Goal: Task Accomplishment & Management: Use online tool/utility

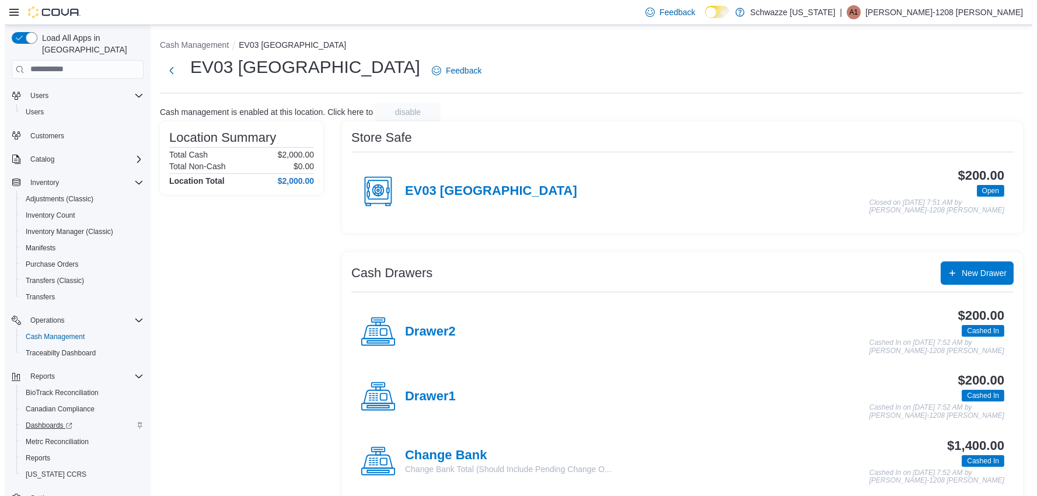
scroll to position [34, 0]
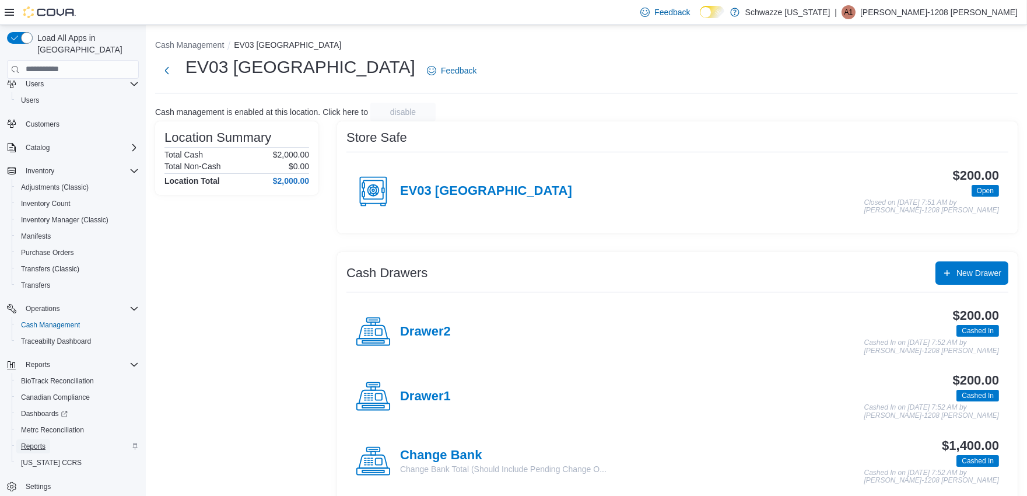
click at [40, 442] on span "Reports" at bounding box center [33, 446] width 25 height 9
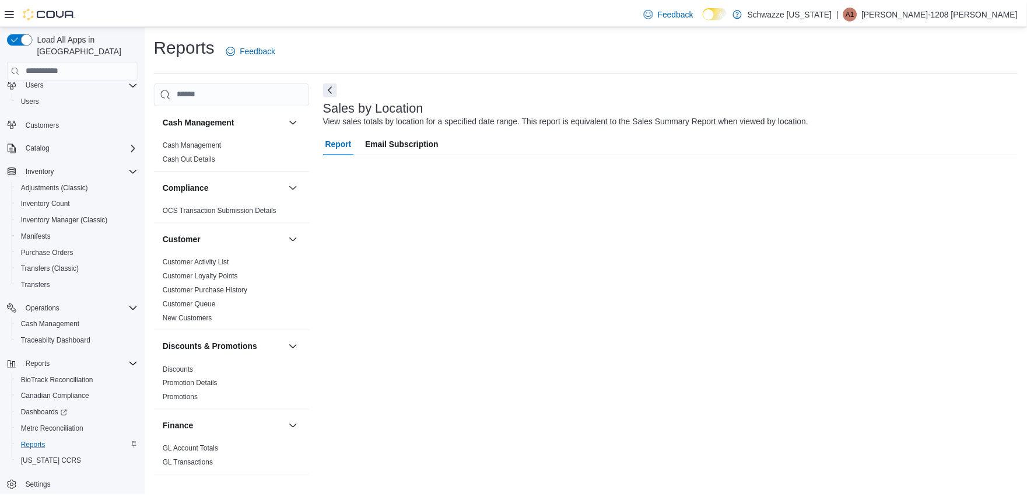
scroll to position [10, 0]
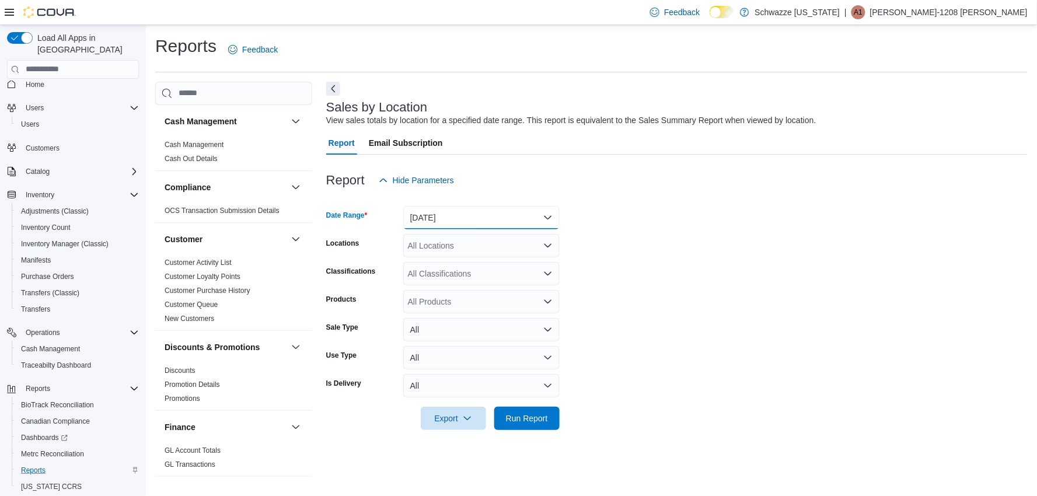
click at [451, 213] on button "[DATE]" at bounding box center [481, 217] width 156 height 23
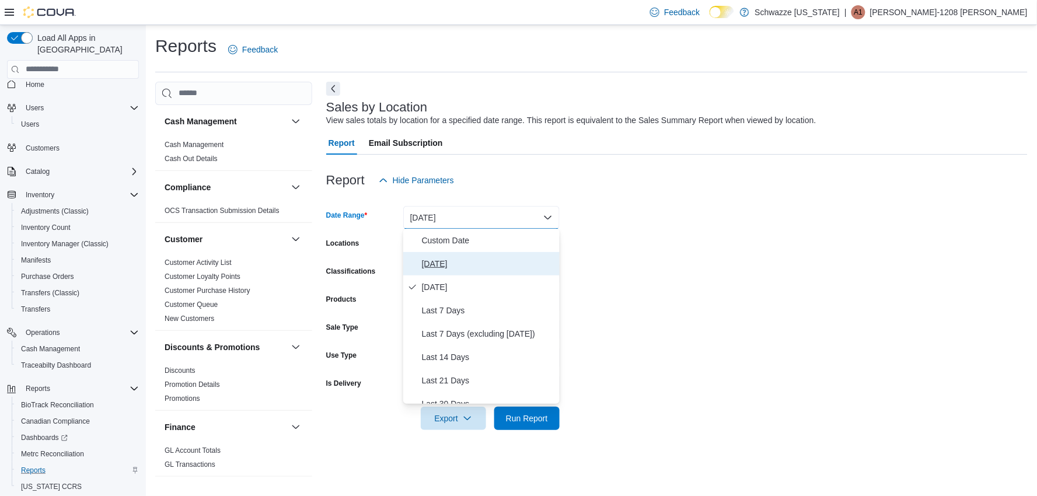
click at [429, 271] on button "[DATE]" at bounding box center [481, 263] width 156 height 23
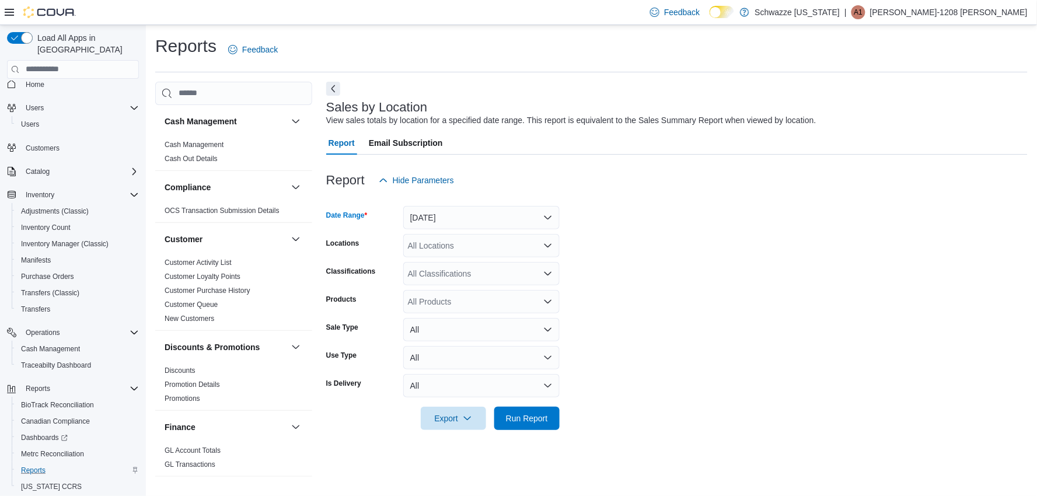
click at [432, 249] on div "All Locations" at bounding box center [481, 245] width 156 height 23
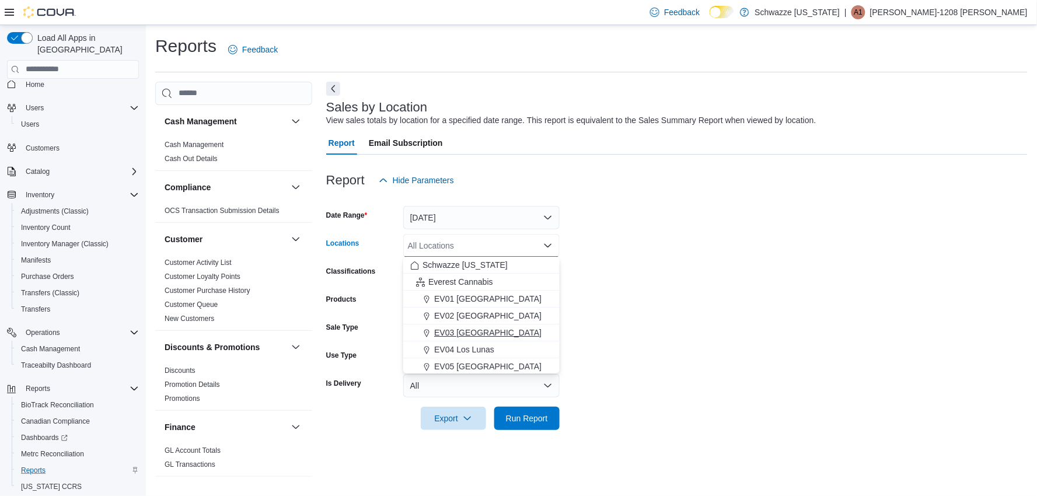
click at [451, 337] on span "EV03 [GEOGRAPHIC_DATA]" at bounding box center [487, 333] width 107 height 12
click at [804, 300] on form "Date Range [DATE] Locations [GEOGRAPHIC_DATA] [GEOGRAPHIC_DATA] box. Selected. …" at bounding box center [676, 311] width 701 height 238
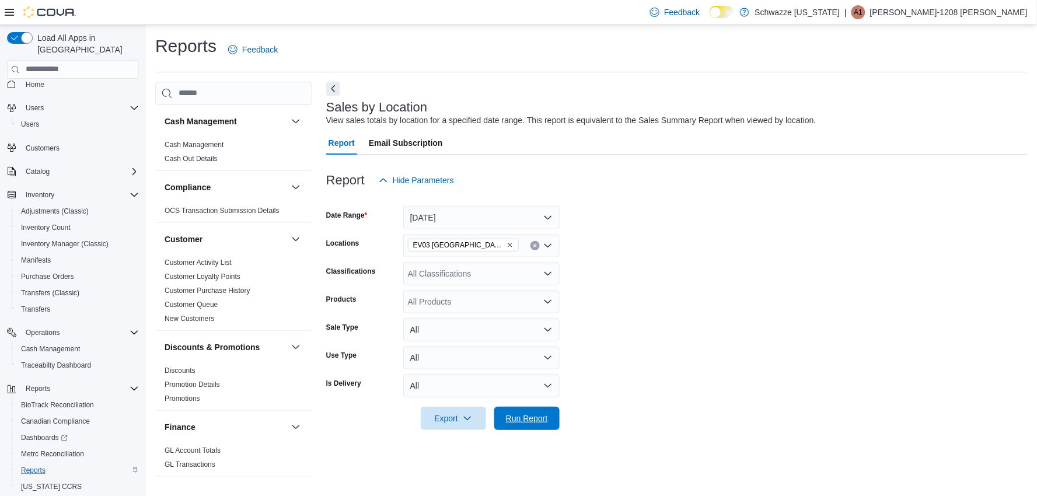
drag, startPoint x: 538, startPoint y: 422, endPoint x: 659, endPoint y: 389, distance: 126.0
click at [540, 422] on span "Run Report" at bounding box center [527, 418] width 42 height 12
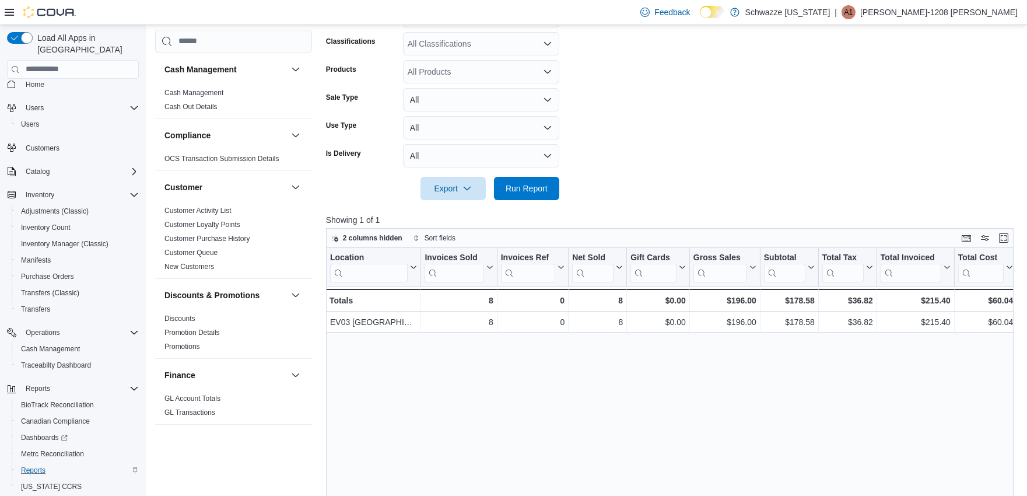
scroll to position [259, 0]
